Goal: Information Seeking & Learning: Find contact information

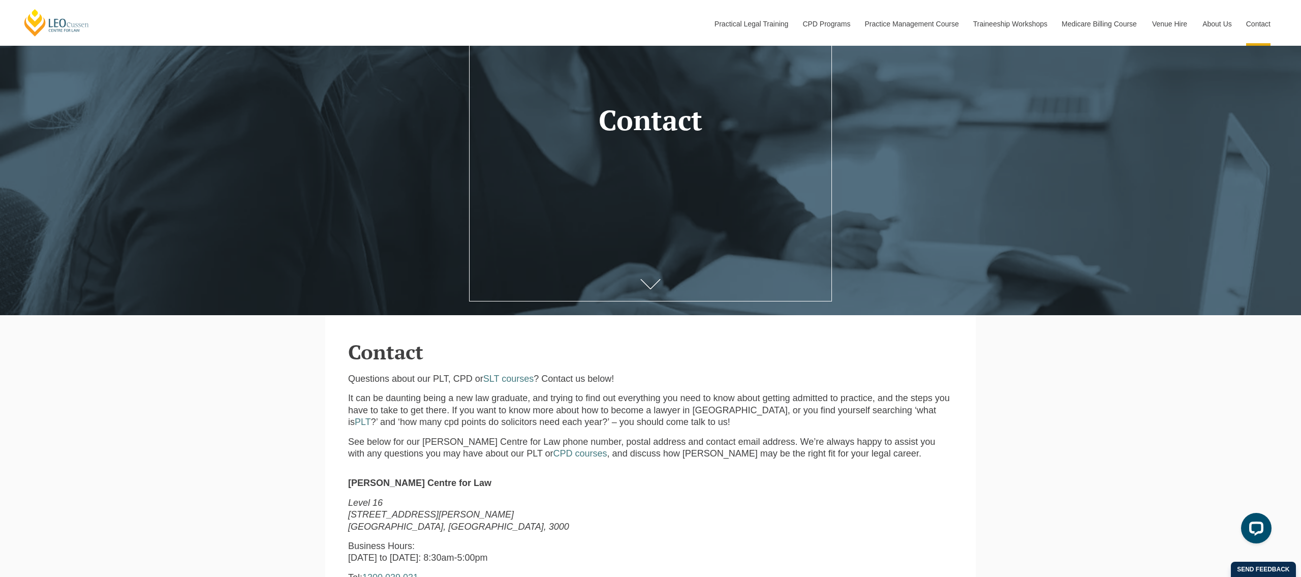
scroll to position [288, 0]
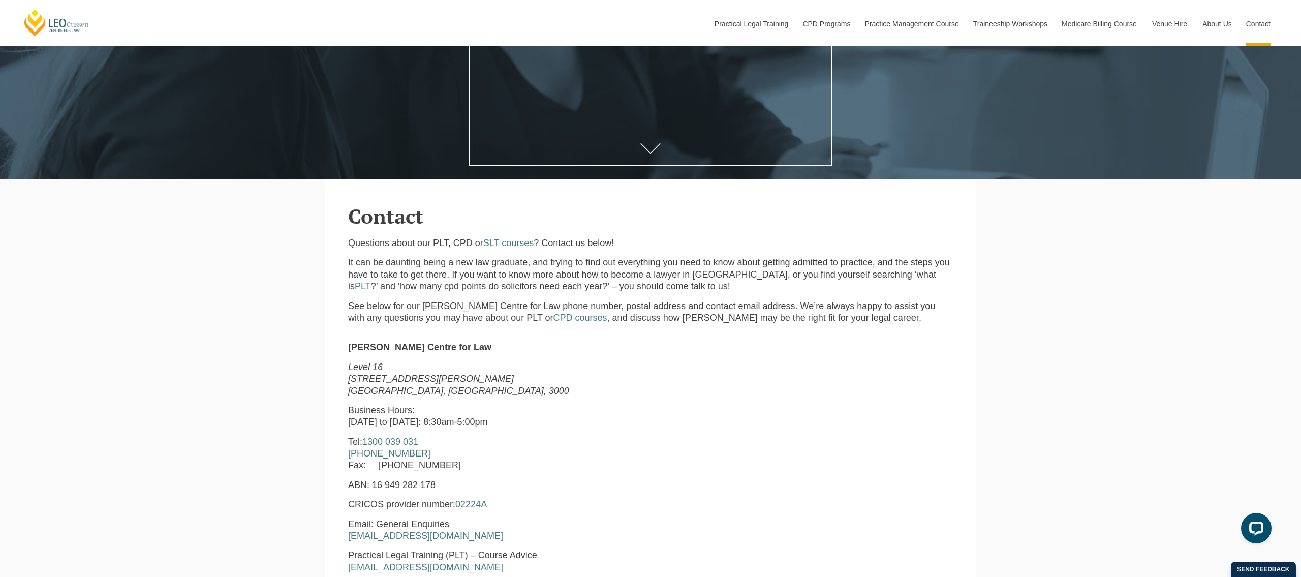
click at [588, 296] on div "Questions about our PLT, CPD or SLT courses ? Contact us below! It can be daunt…" at bounding box center [651, 284] width 620 height 94
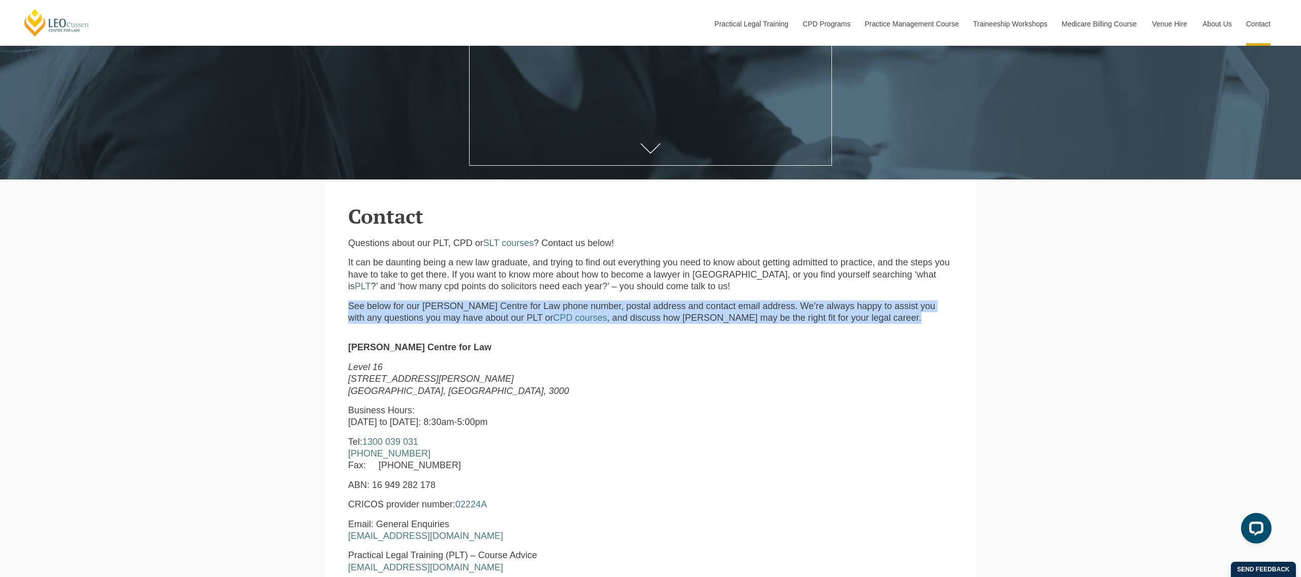
click at [588, 296] on div "Questions about our PLT, CPD or SLT courses ? Contact us below! It can be daunt…" at bounding box center [651, 284] width 620 height 94
click at [610, 310] on p "See below for our [PERSON_NAME] Centre for Law phone number, postal address and…" at bounding box center [650, 312] width 605 height 24
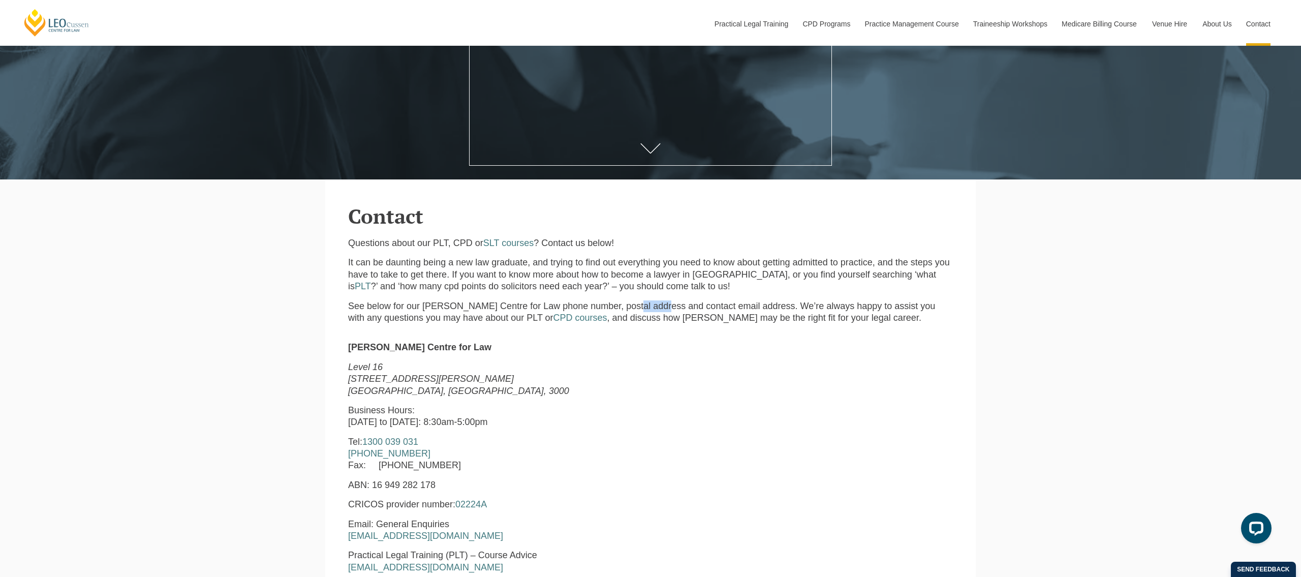
click at [610, 310] on p "See below for our [PERSON_NAME] Centre for Law phone number, postal address and…" at bounding box center [650, 312] width 605 height 24
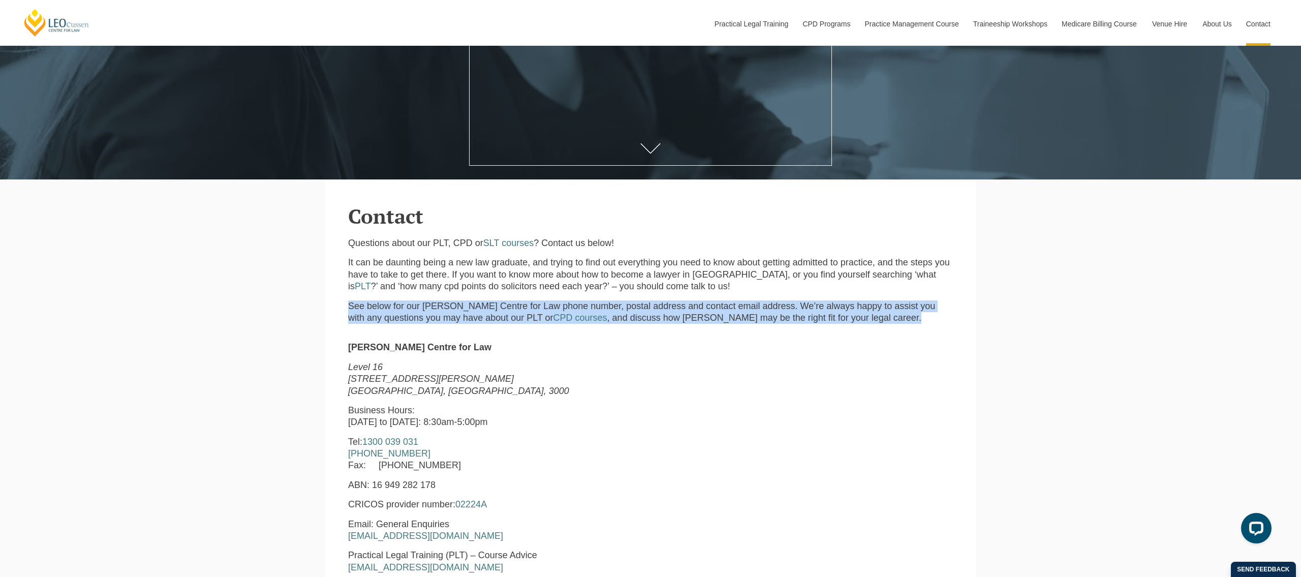
drag, startPoint x: 610, startPoint y: 310, endPoint x: 616, endPoint y: 306, distance: 7.2
click at [611, 310] on p "See below for our [PERSON_NAME] Centre for Law phone number, postal address and…" at bounding box center [650, 312] width 605 height 24
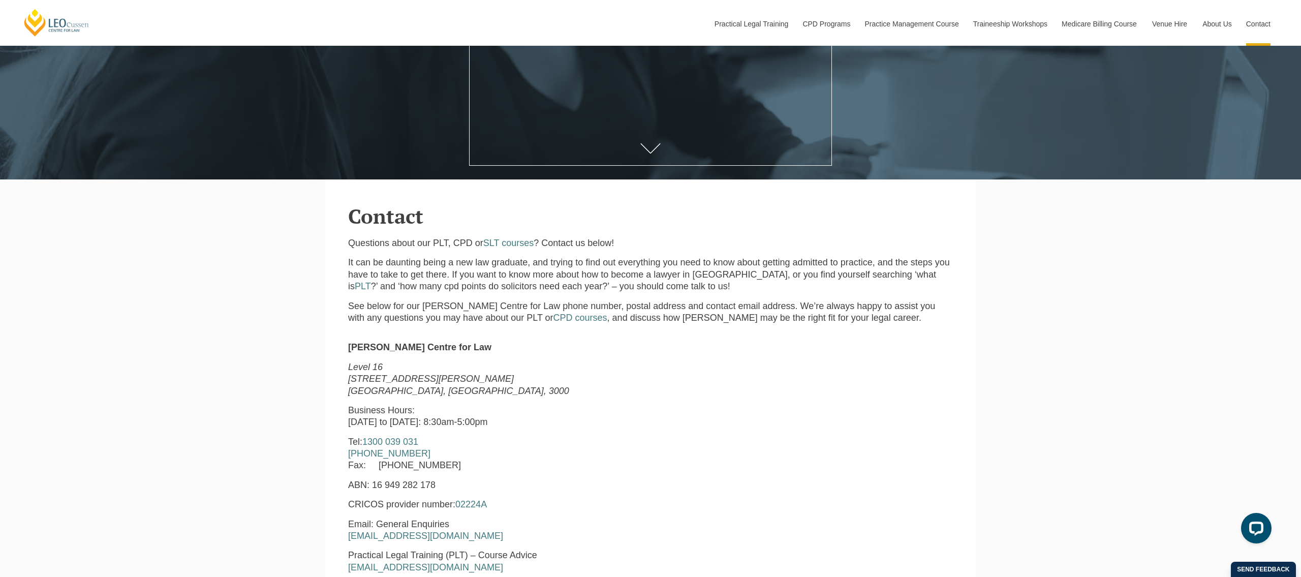
click at [632, 289] on p "It can be daunting being a new law graduate, and trying to find out everything …" at bounding box center [650, 275] width 605 height 36
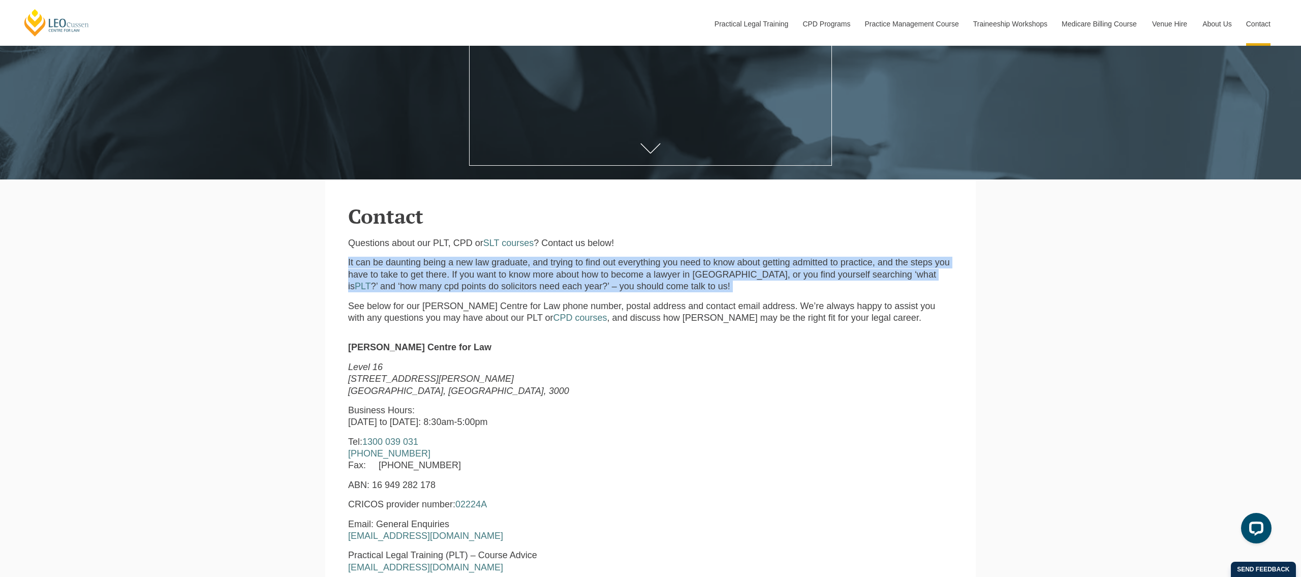
click at [632, 289] on p "It can be daunting being a new law graduate, and trying to find out everything …" at bounding box center [650, 275] width 605 height 36
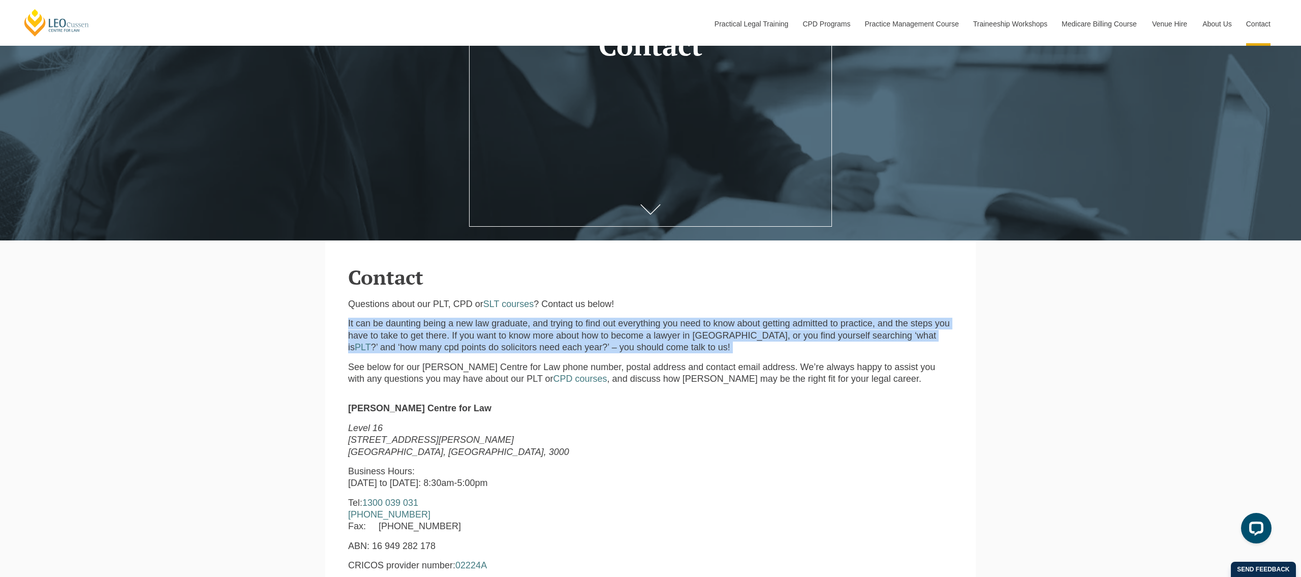
scroll to position [297, 0]
